Goal: Task Accomplishment & Management: Complete application form

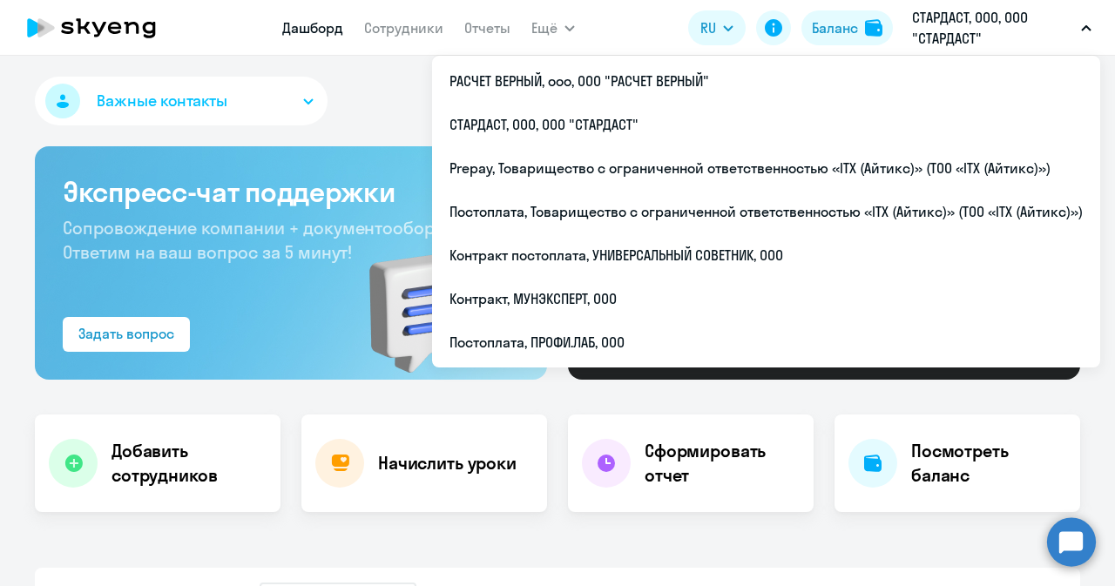
select select "30"
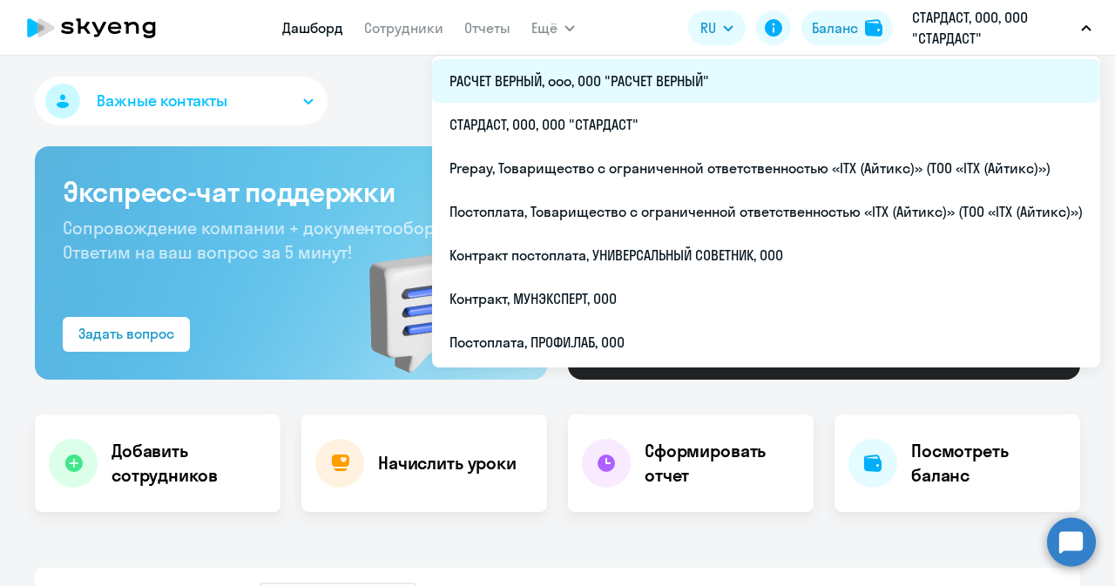
click at [596, 71] on li "РАСЧЕТ ВЕРНЫЙ, ооо, ООО "РАСЧЕТ ВЕРНЫЙ"" at bounding box center [766, 81] width 668 height 44
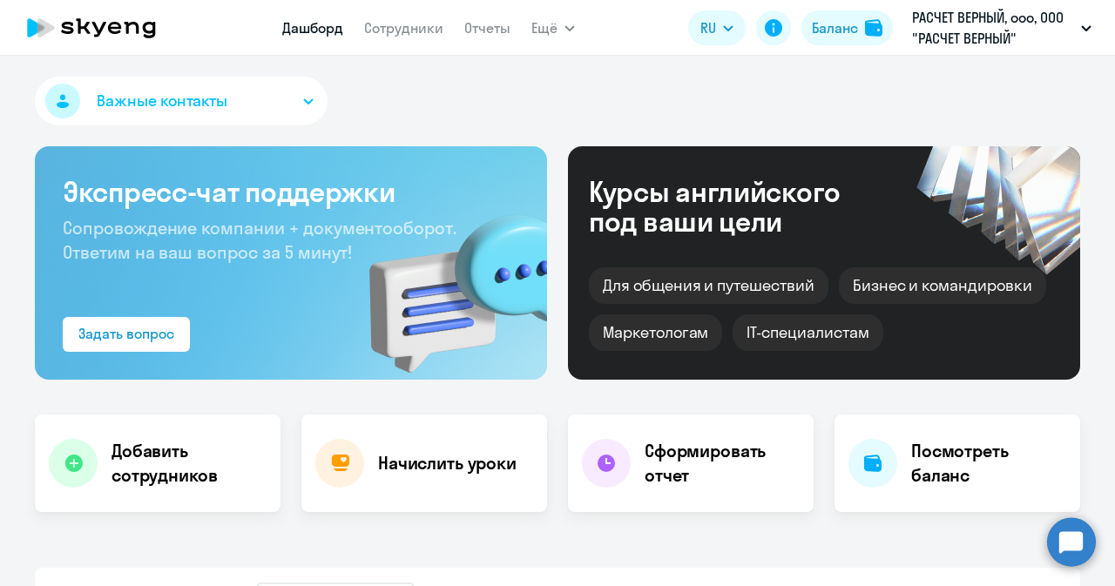
select select "30"
click at [188, 465] on h4 "Добавить сотрудников" at bounding box center [189, 463] width 155 height 49
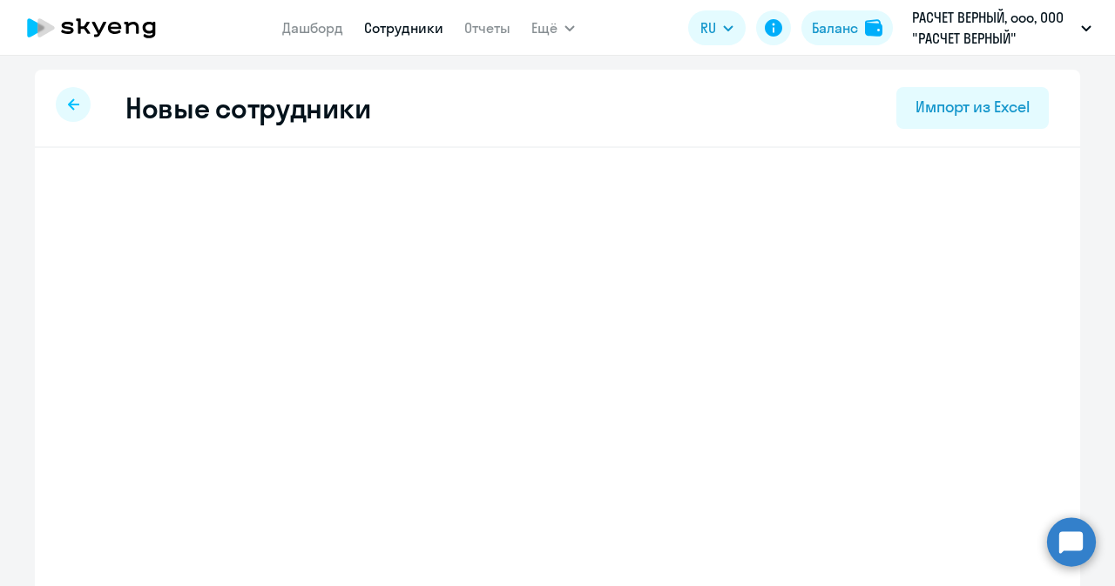
select select "english_adult_not_native_speaker"
select select "3"
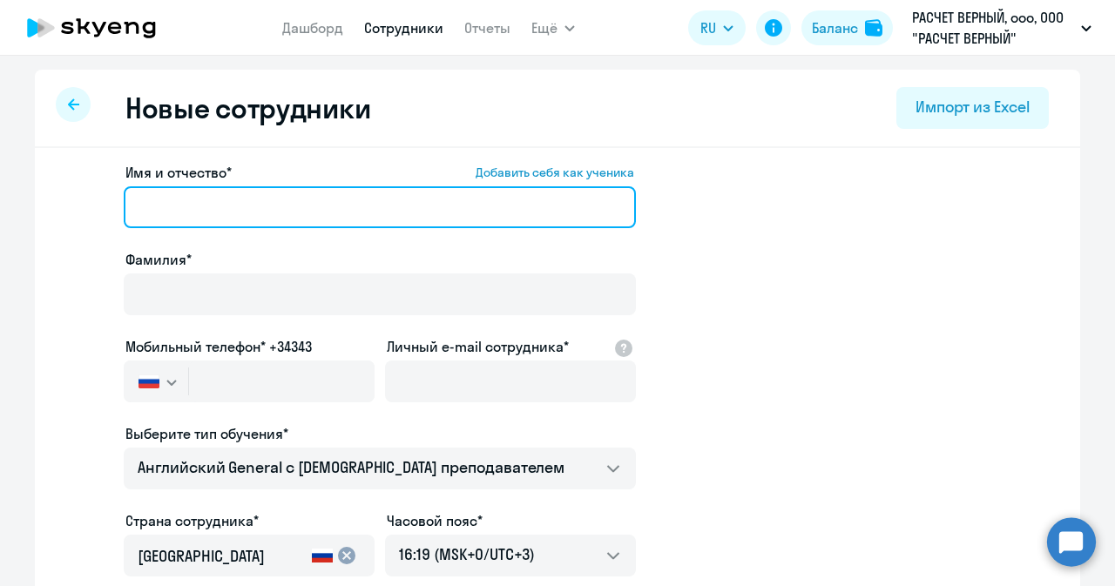
click at [258, 212] on input "Имя и отчество* Добавить себя как ученика" at bounding box center [380, 207] width 512 height 42
paste input "[PERSON_NAME]"
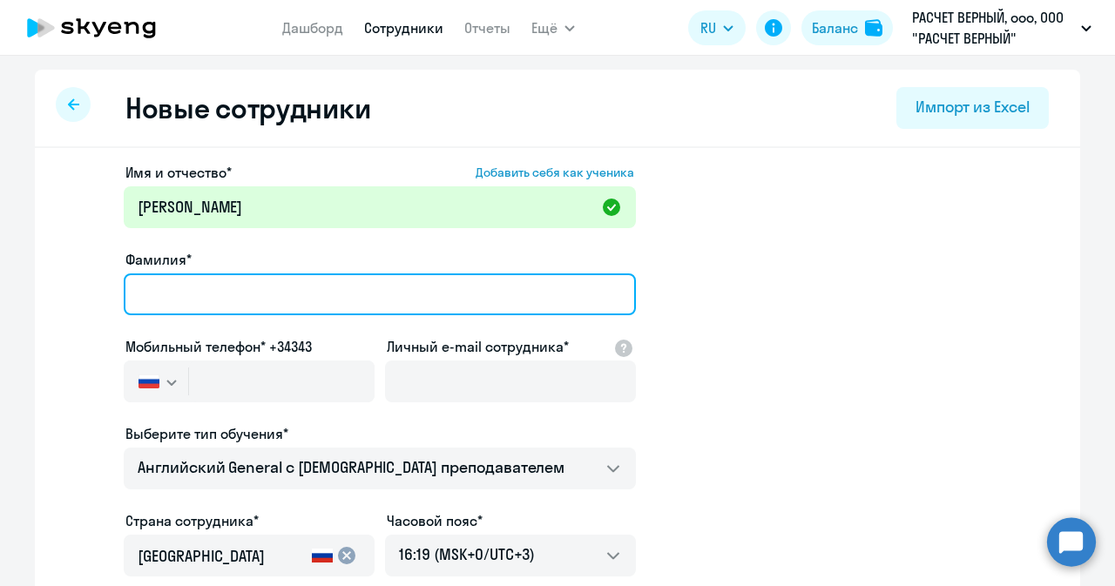
click at [227, 290] on input "Фамилия*" at bounding box center [380, 295] width 512 height 42
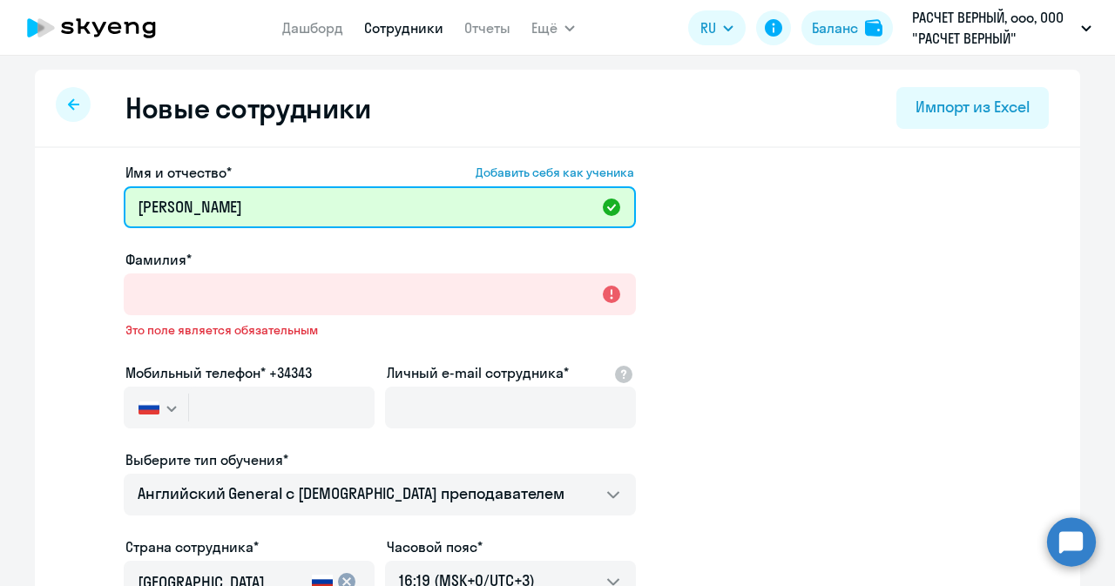
drag, startPoint x: 296, startPoint y: 213, endPoint x: 195, endPoint y: 207, distance: 101.2
click at [195, 207] on input "[PERSON_NAME]" at bounding box center [380, 207] width 512 height 42
type input "[PERSON_NAME]"
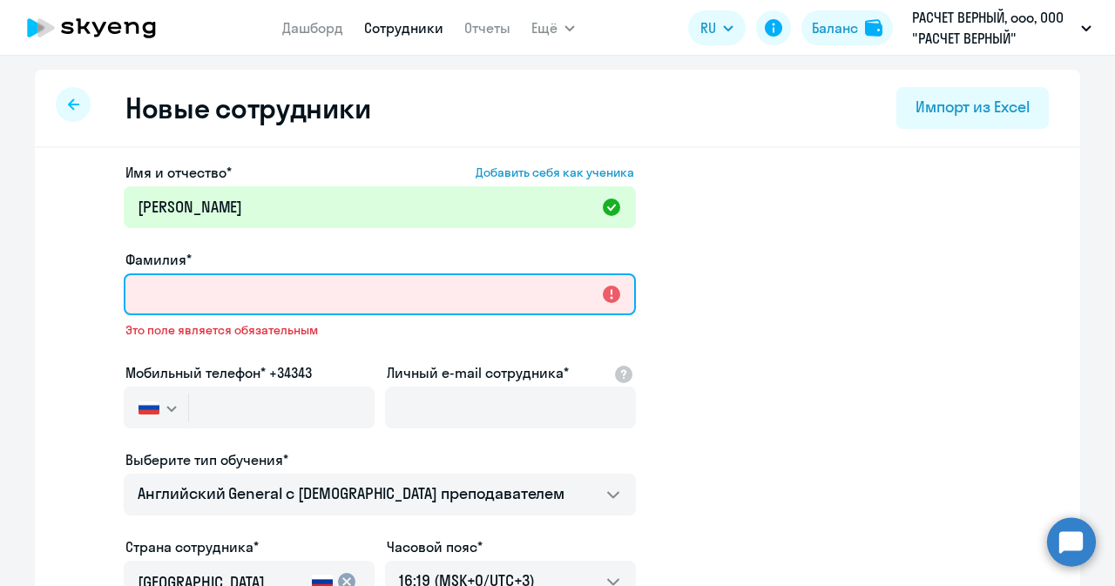
click at [193, 286] on input "Фамилия*" at bounding box center [380, 295] width 512 height 42
paste input "Владимирович"
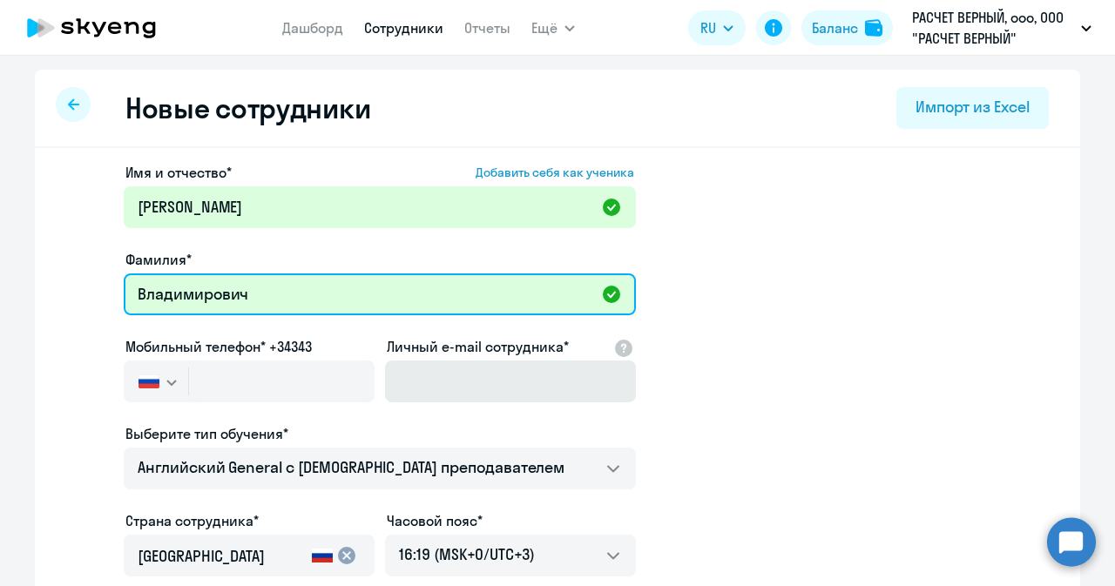
type input "Владимирович"
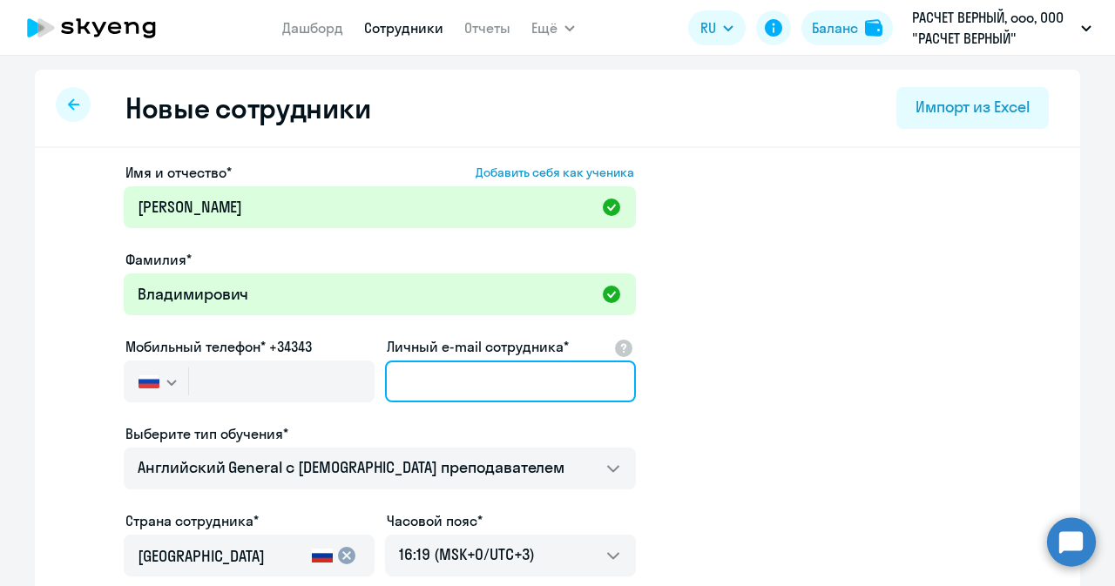
click at [434, 372] on input "Личный e-mail сотрудника*" at bounding box center [510, 382] width 251 height 42
